Goal: Check status: Verify the current state of an ongoing process or item

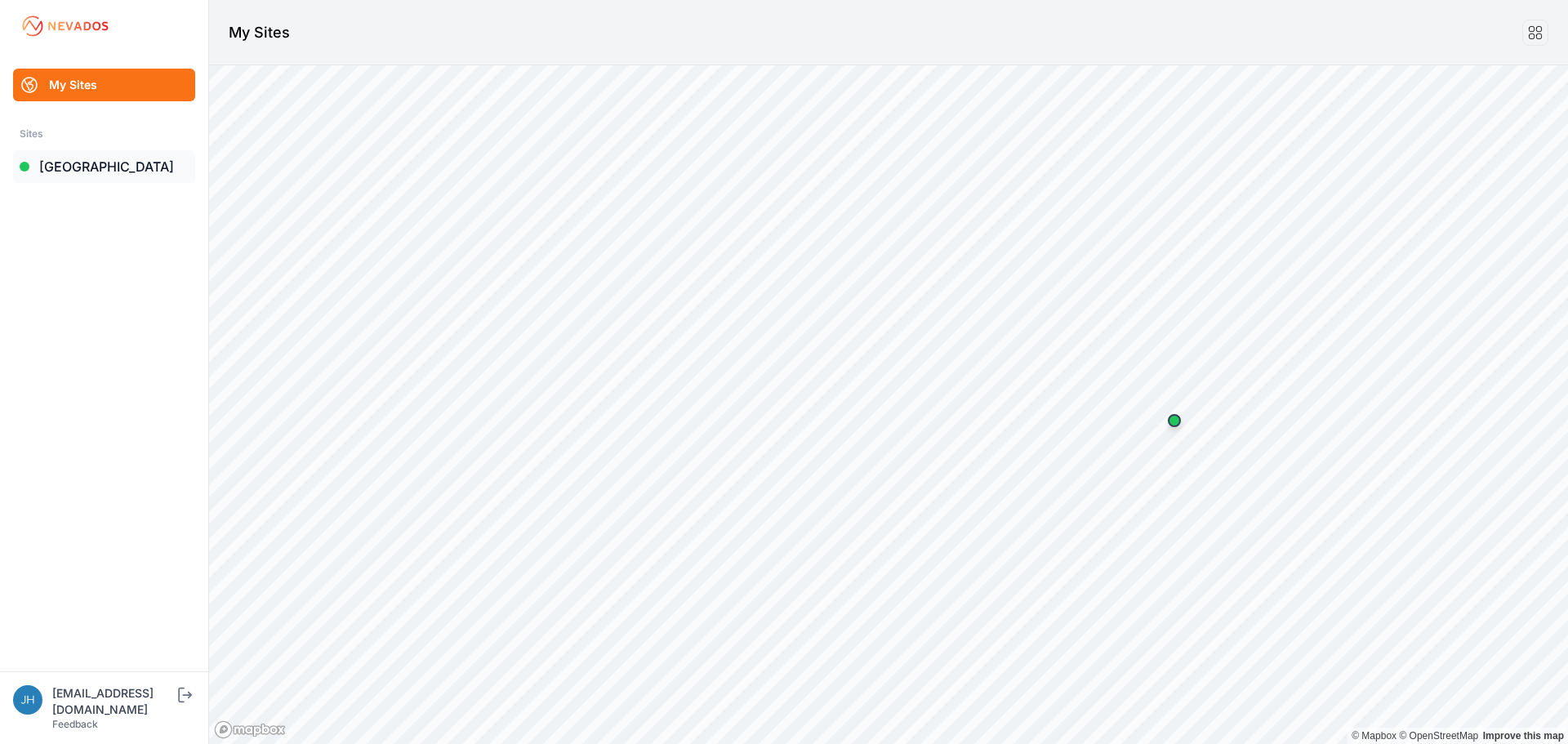
click at [94, 163] on link "[GEOGRAPHIC_DATA]" at bounding box center [104, 166] width 183 height 32
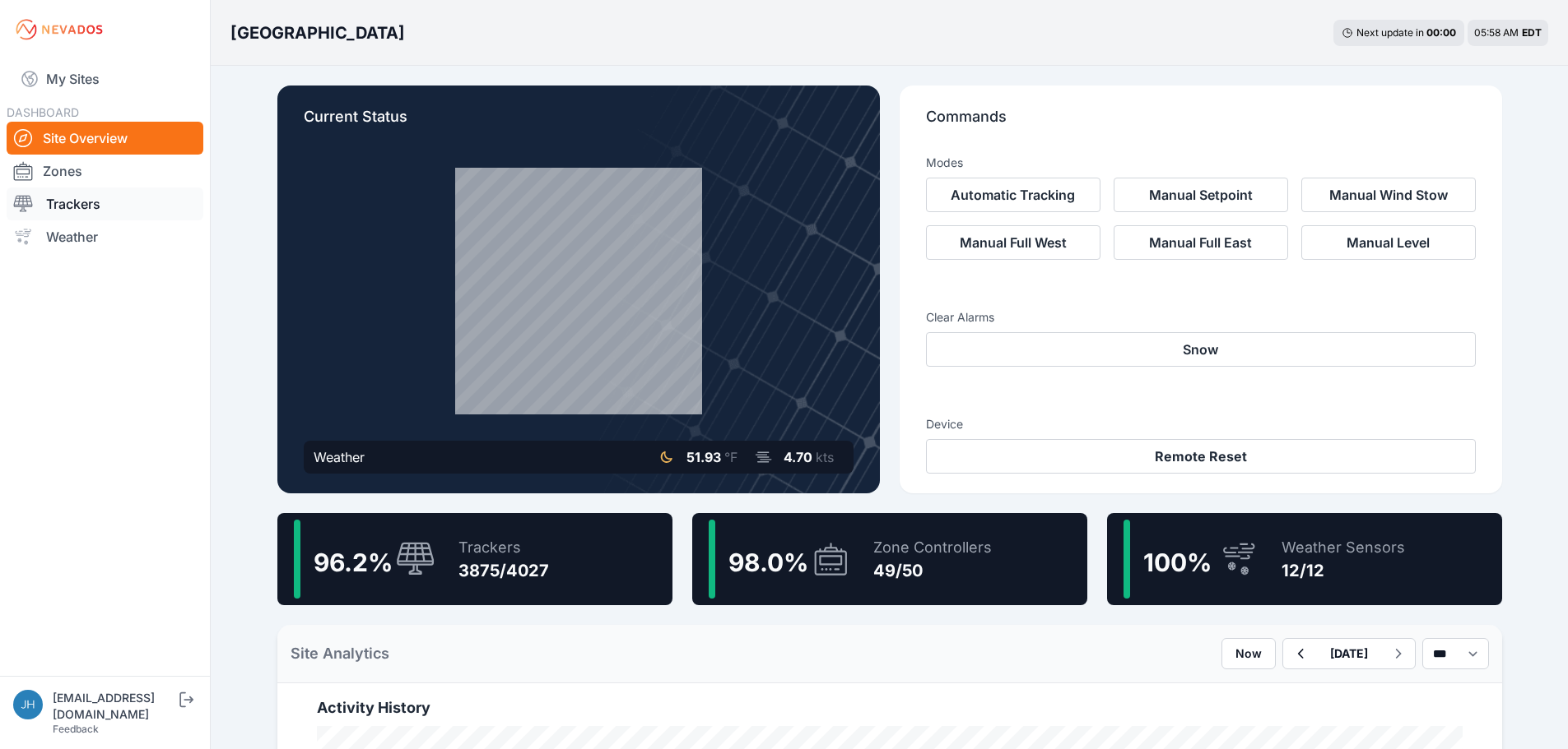
click at [91, 202] on link "Trackers" at bounding box center [105, 204] width 197 height 33
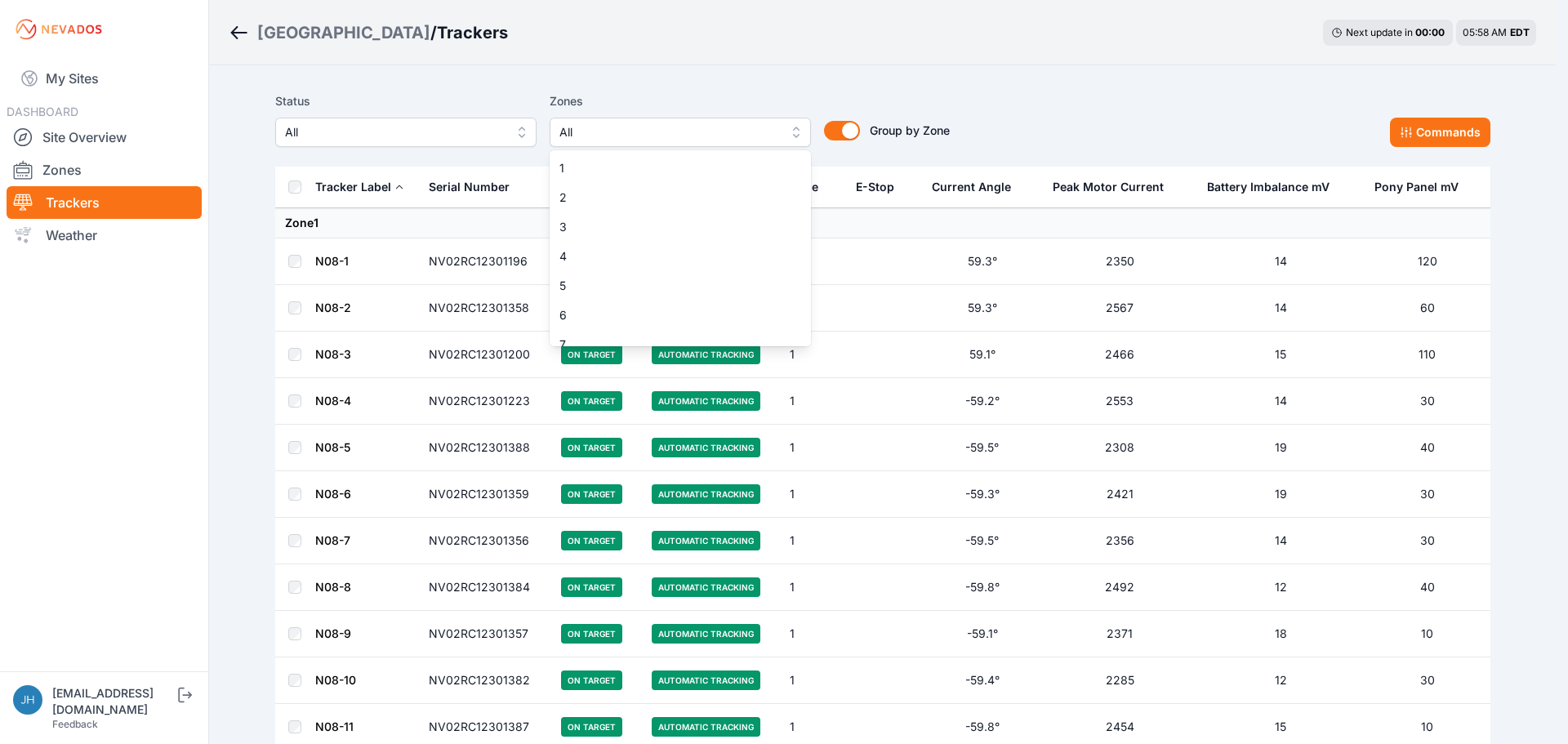
click at [796, 132] on button "All" at bounding box center [680, 133] width 261 height 29
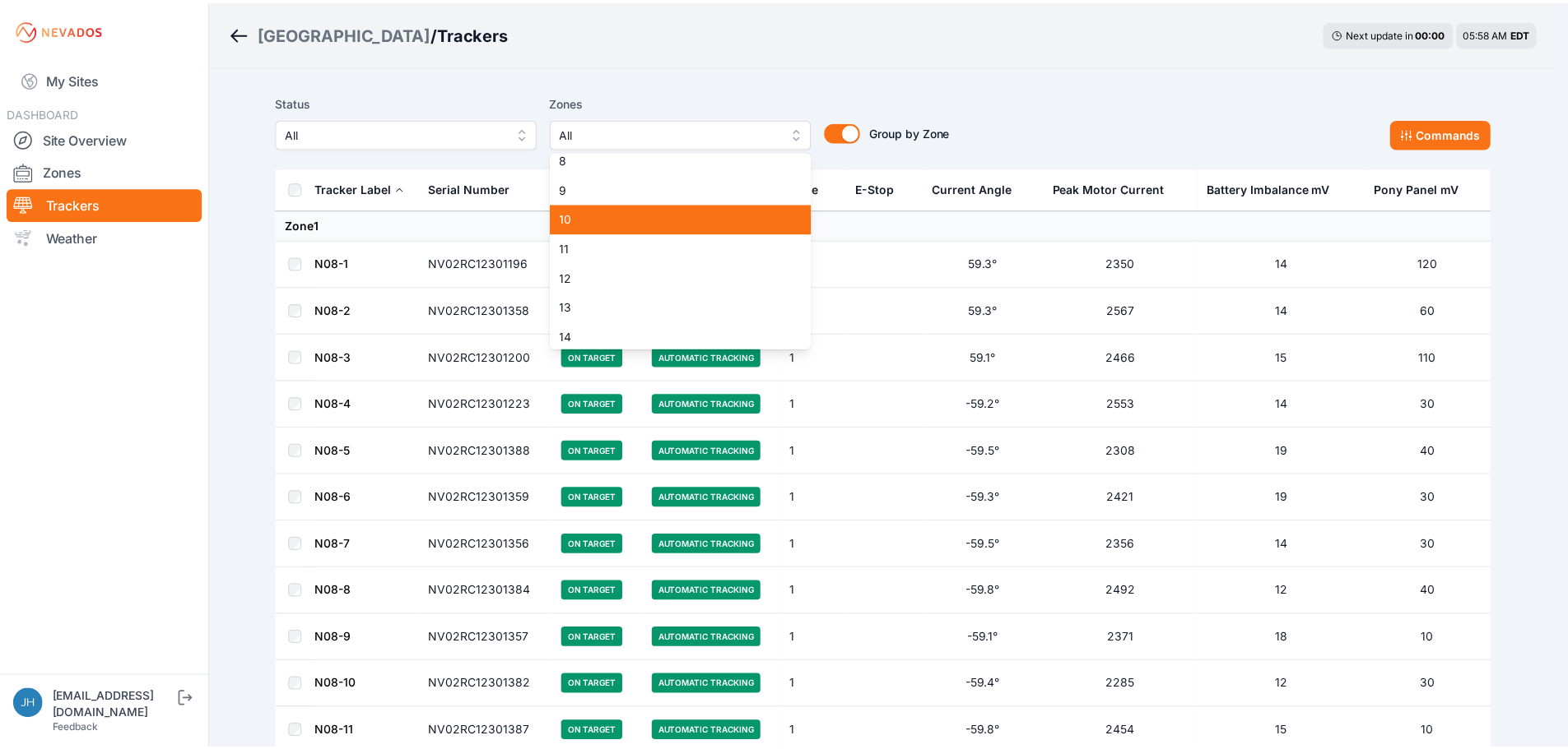
scroll to position [247, 0]
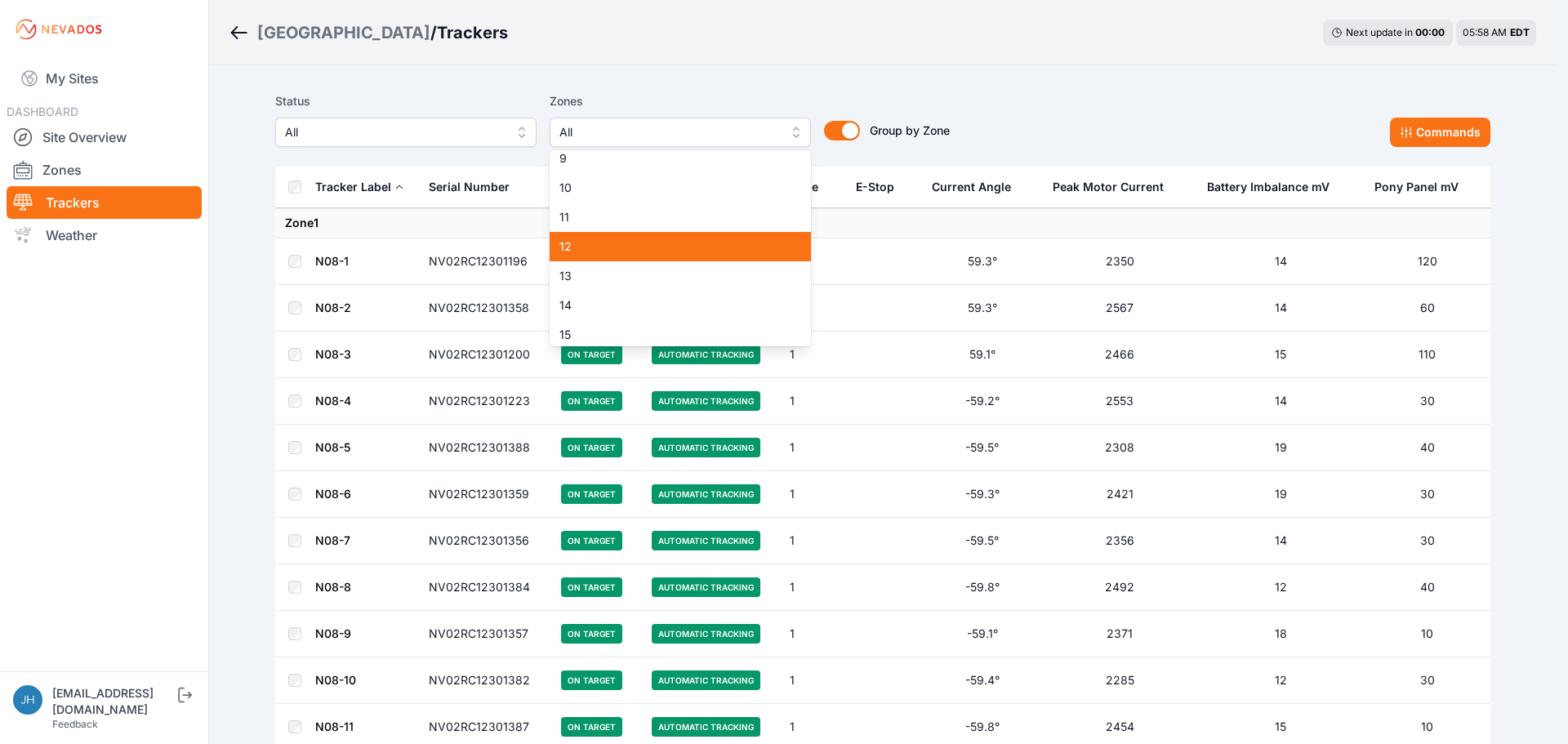
click at [728, 246] on span "12" at bounding box center [670, 246] width 222 height 17
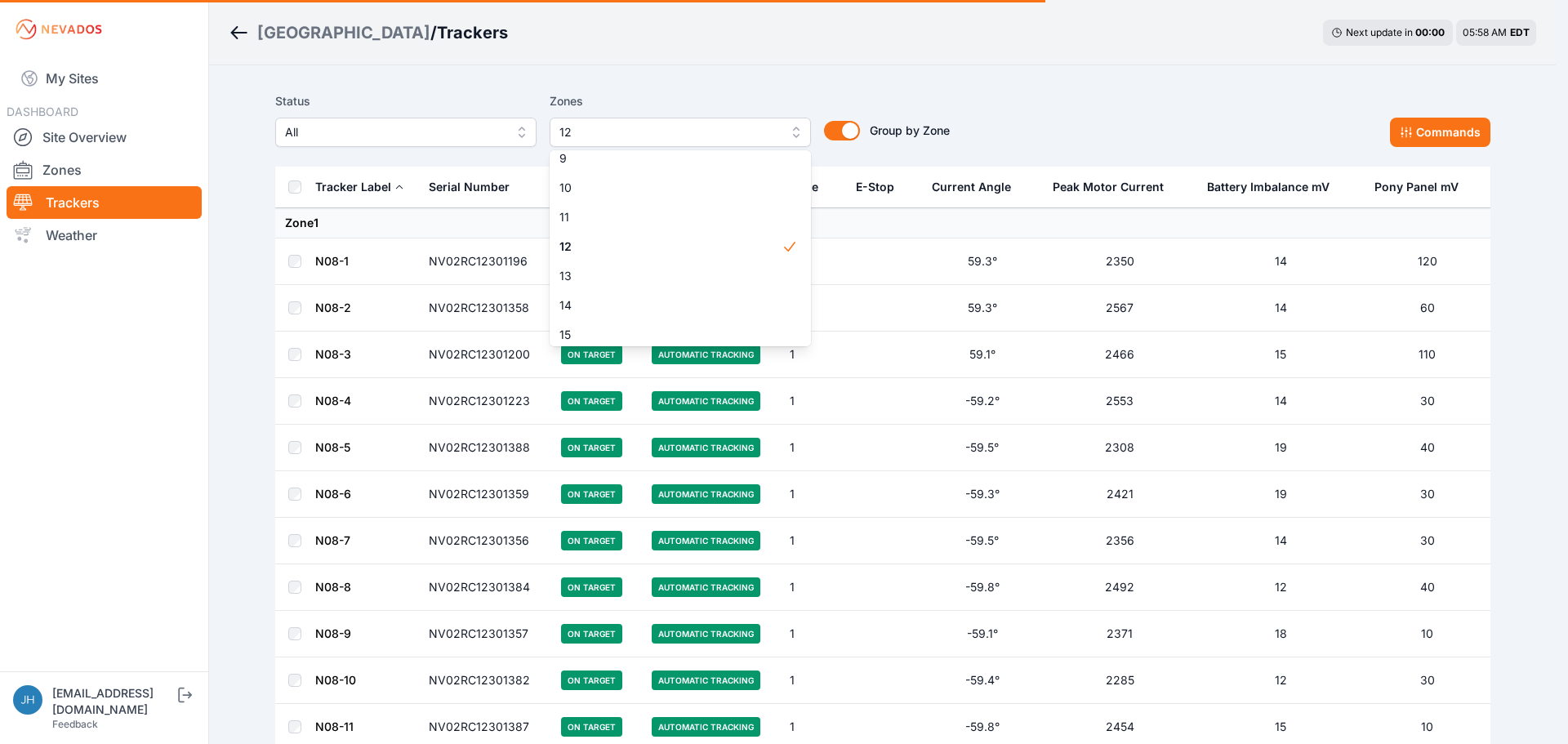
click at [1052, 126] on div "Status All Zones 12 1 2 3 4 5 6 7 8 9 10 11 12 13 14 15 16 17 18 19 20 21 22 23…" at bounding box center [883, 119] width 1216 height 56
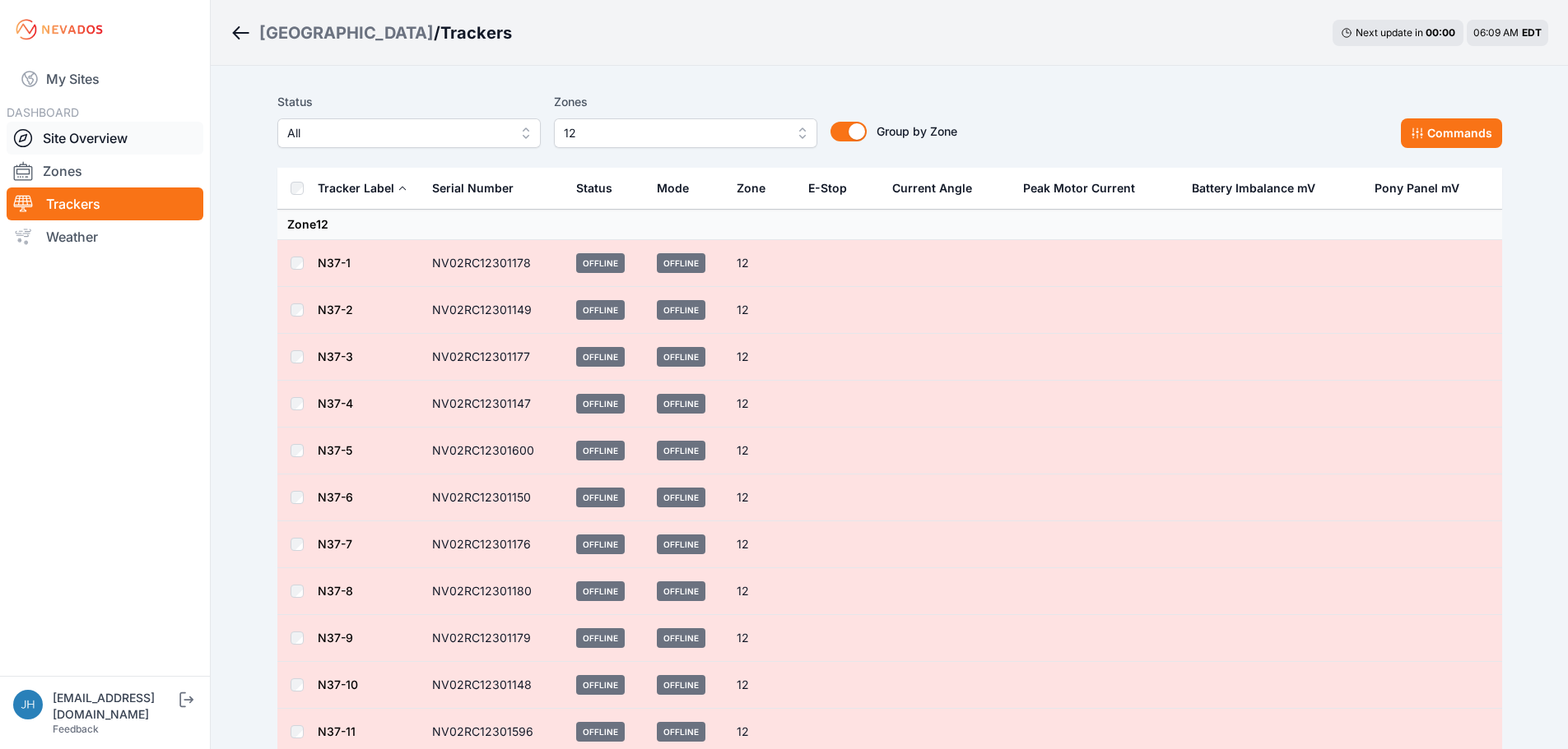
click at [102, 135] on link "Site Overview" at bounding box center [105, 137] width 197 height 33
